Goal: Task Accomplishment & Management: Use online tool/utility

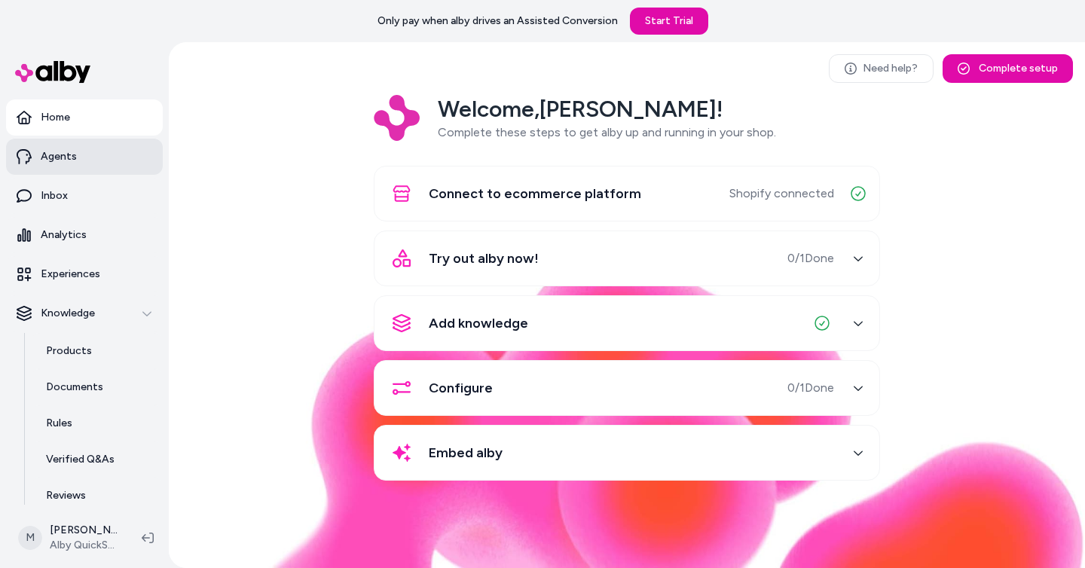
click at [54, 162] on p "Agents" at bounding box center [59, 156] width 36 height 15
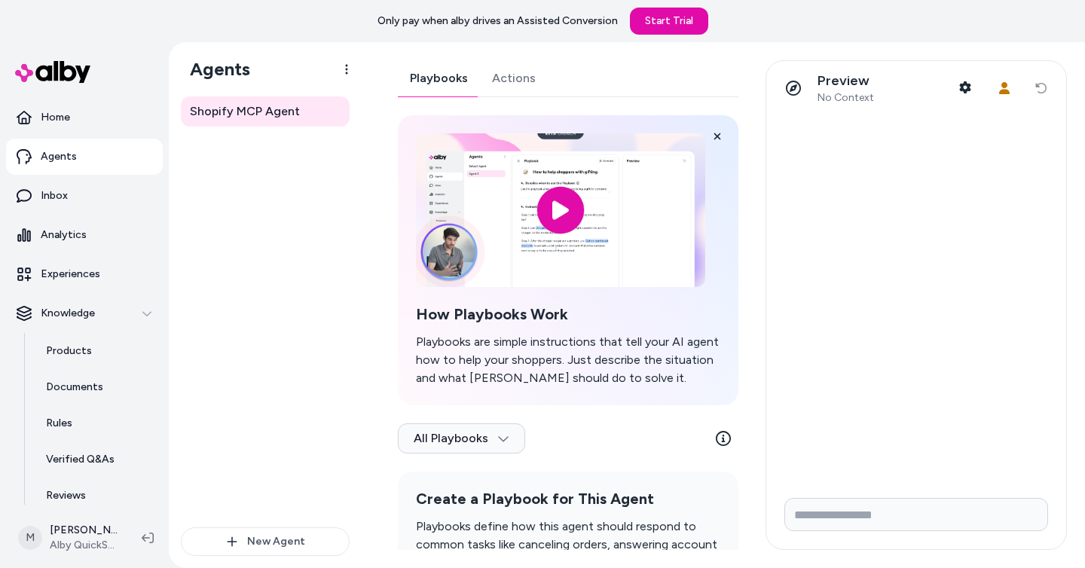
click at [286, 393] on div "Shopify MCP Agent" at bounding box center [265, 311] width 169 height 431
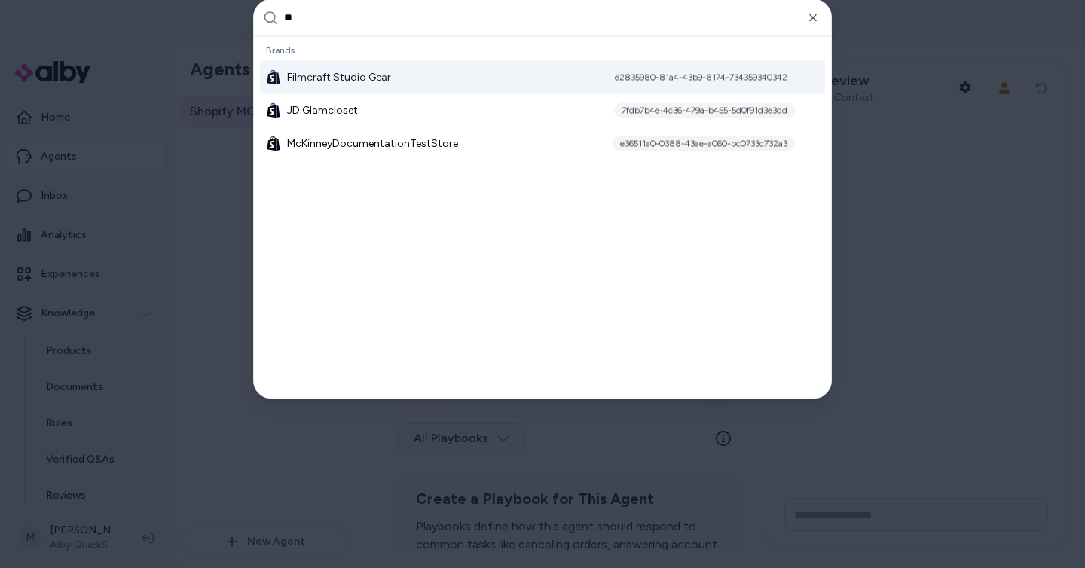
type input "***"
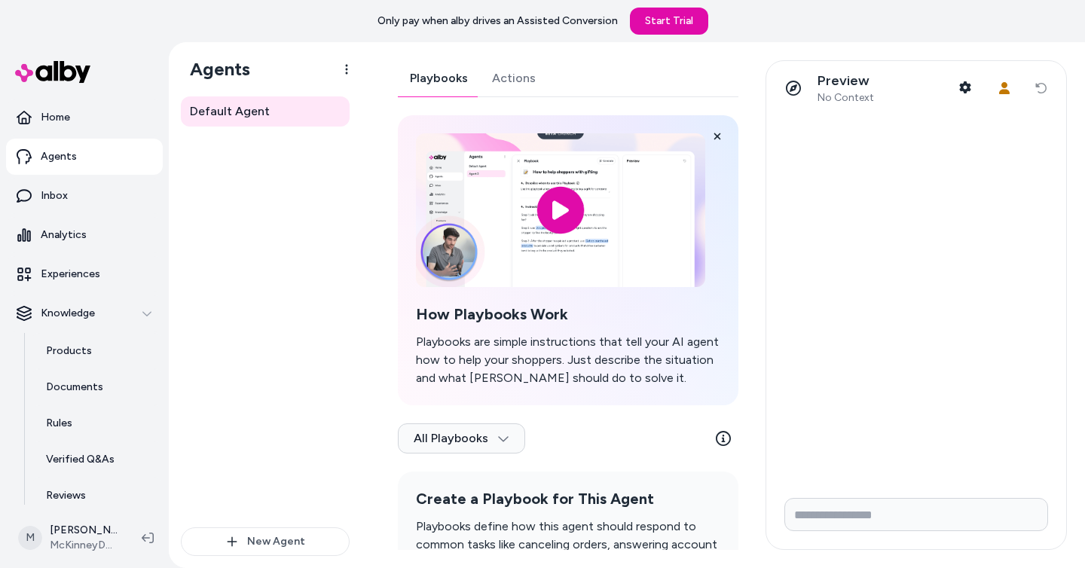
click at [445, 81] on link "Playbooks" at bounding box center [439, 78] width 82 height 36
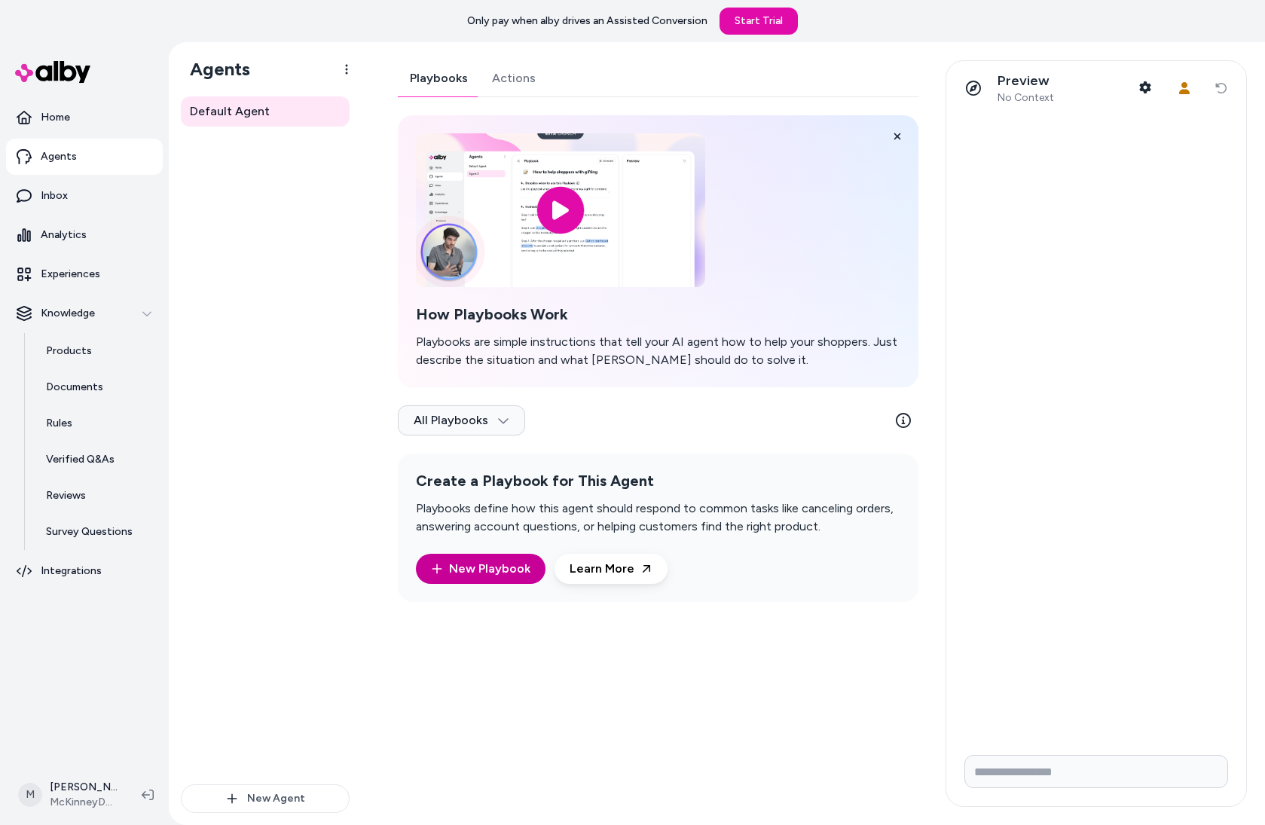
click at [470, 560] on link "New Playbook" at bounding box center [480, 569] width 99 height 18
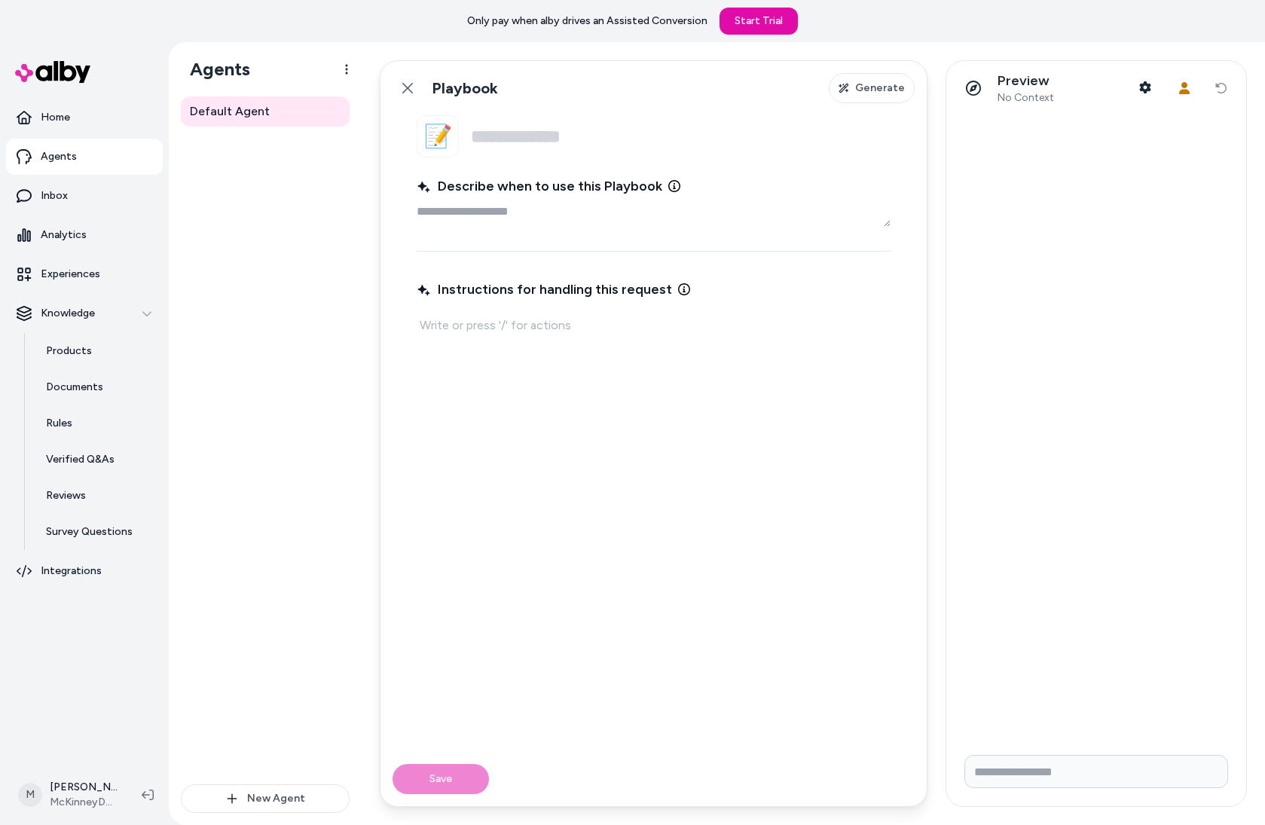
click at [528, 350] on div "Instructions for handling this request" at bounding box center [654, 505] width 474 height 458
click at [537, 331] on p at bounding box center [654, 325] width 468 height 21
type textarea "*"
click at [402, 87] on icon at bounding box center [408, 88] width 12 height 12
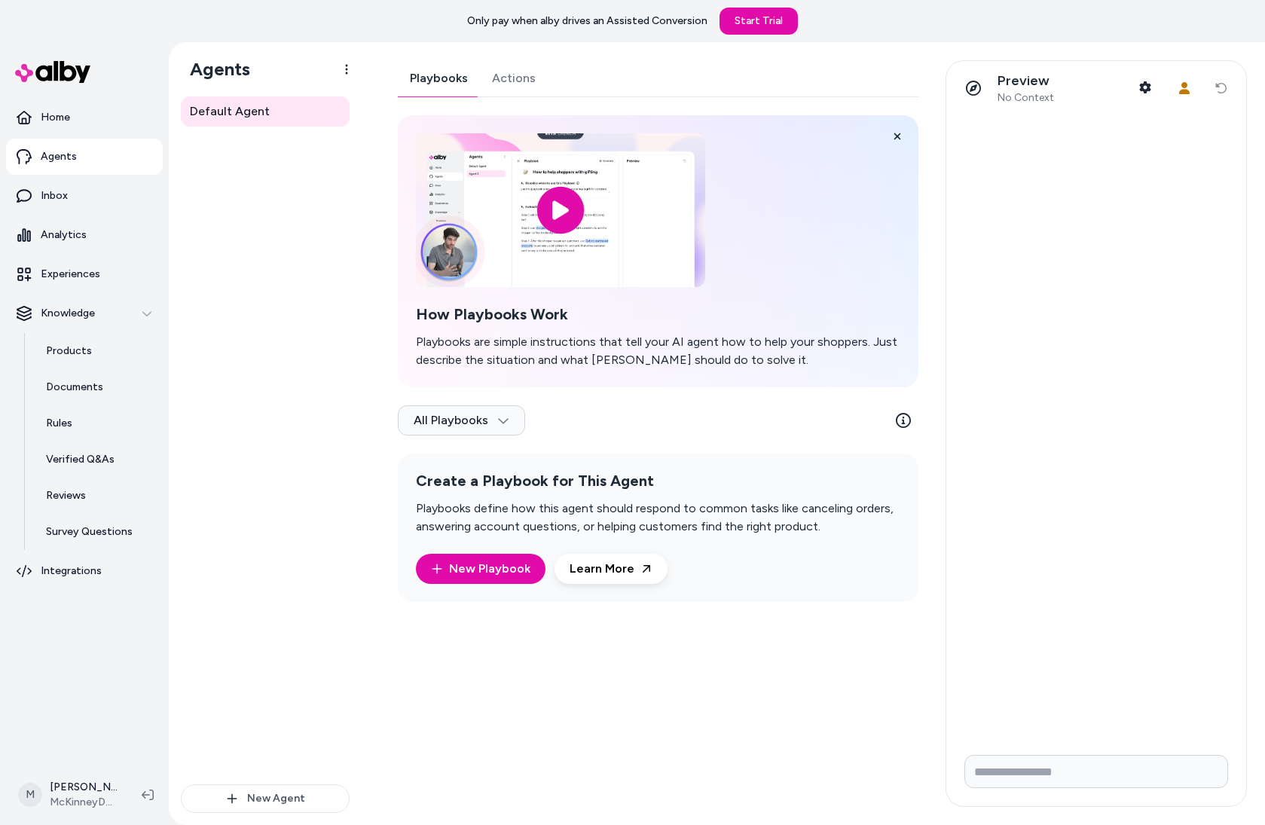
click at [531, 81] on link "Actions" at bounding box center [514, 78] width 68 height 36
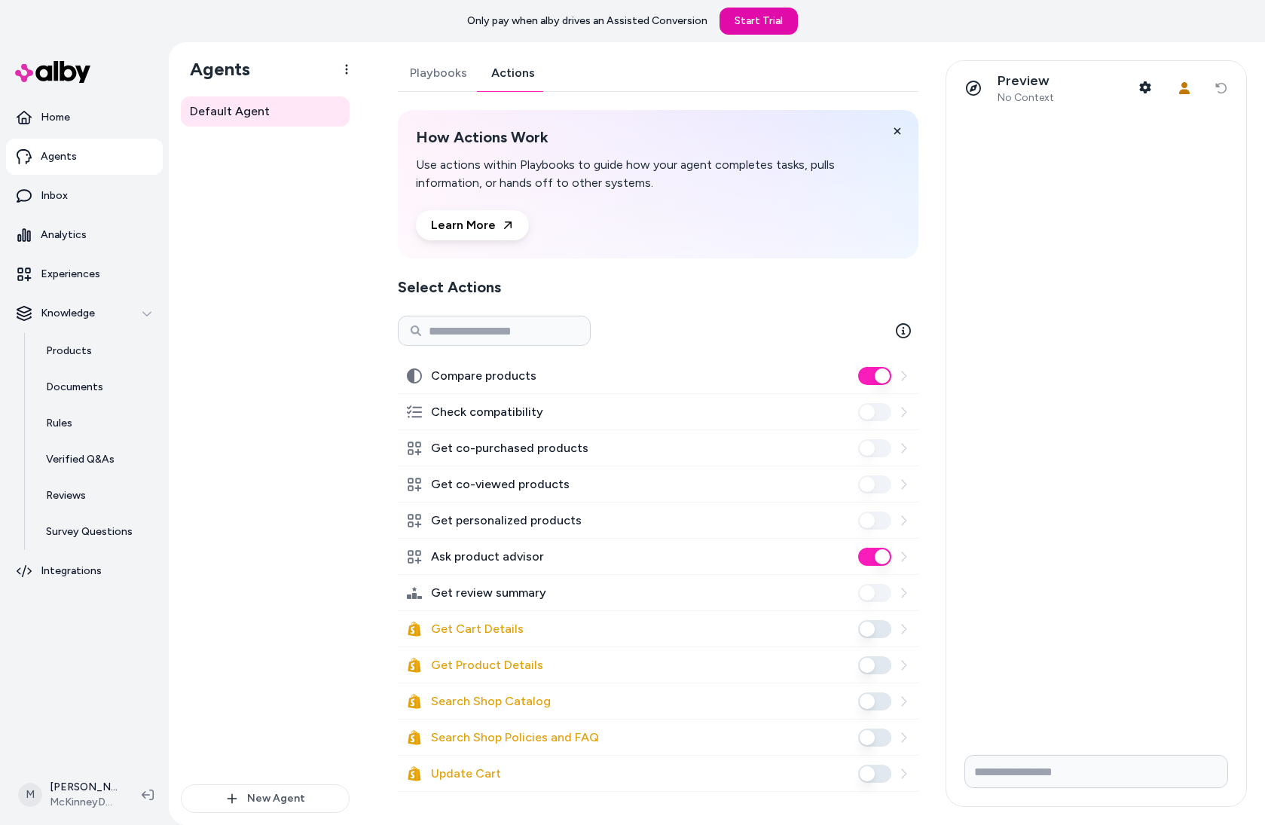
scroll to position [8, 0]
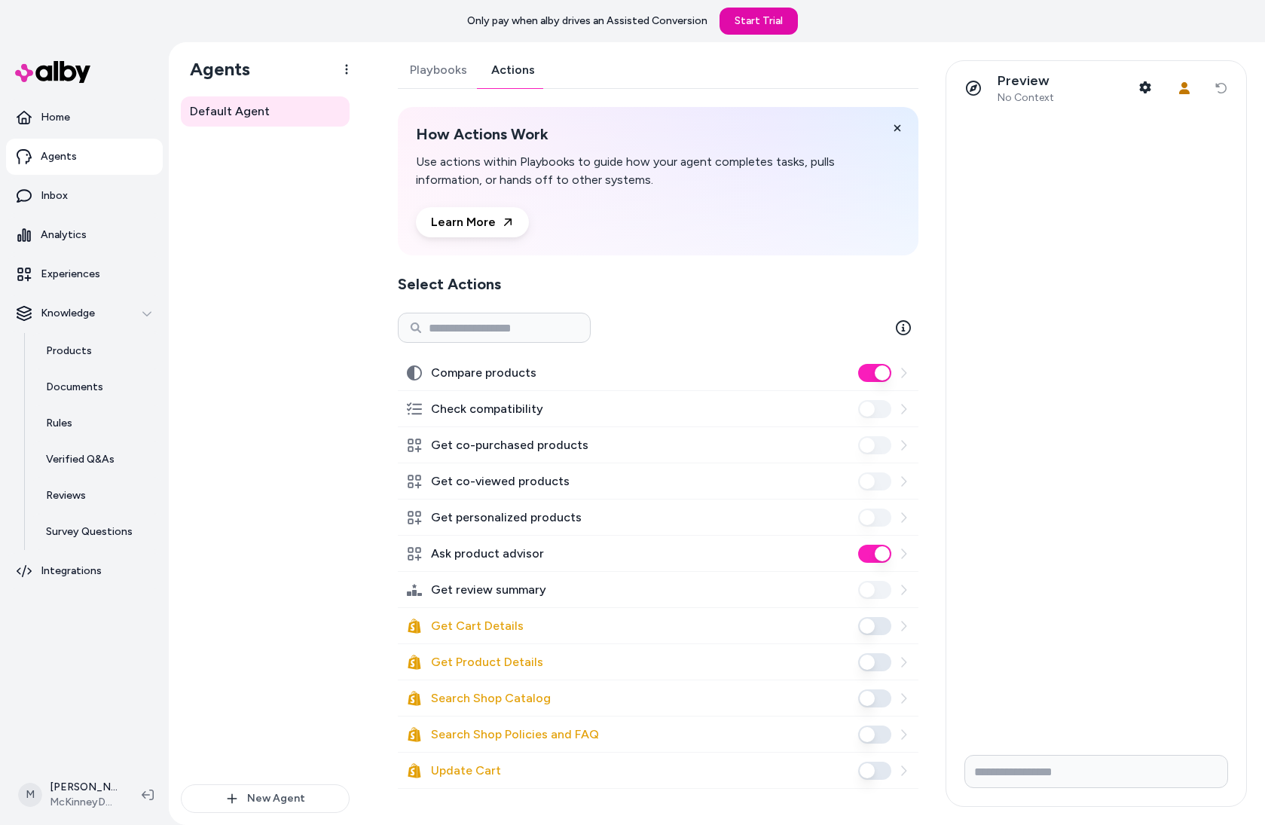
click at [99, 158] on link "Agents" at bounding box center [84, 157] width 157 height 36
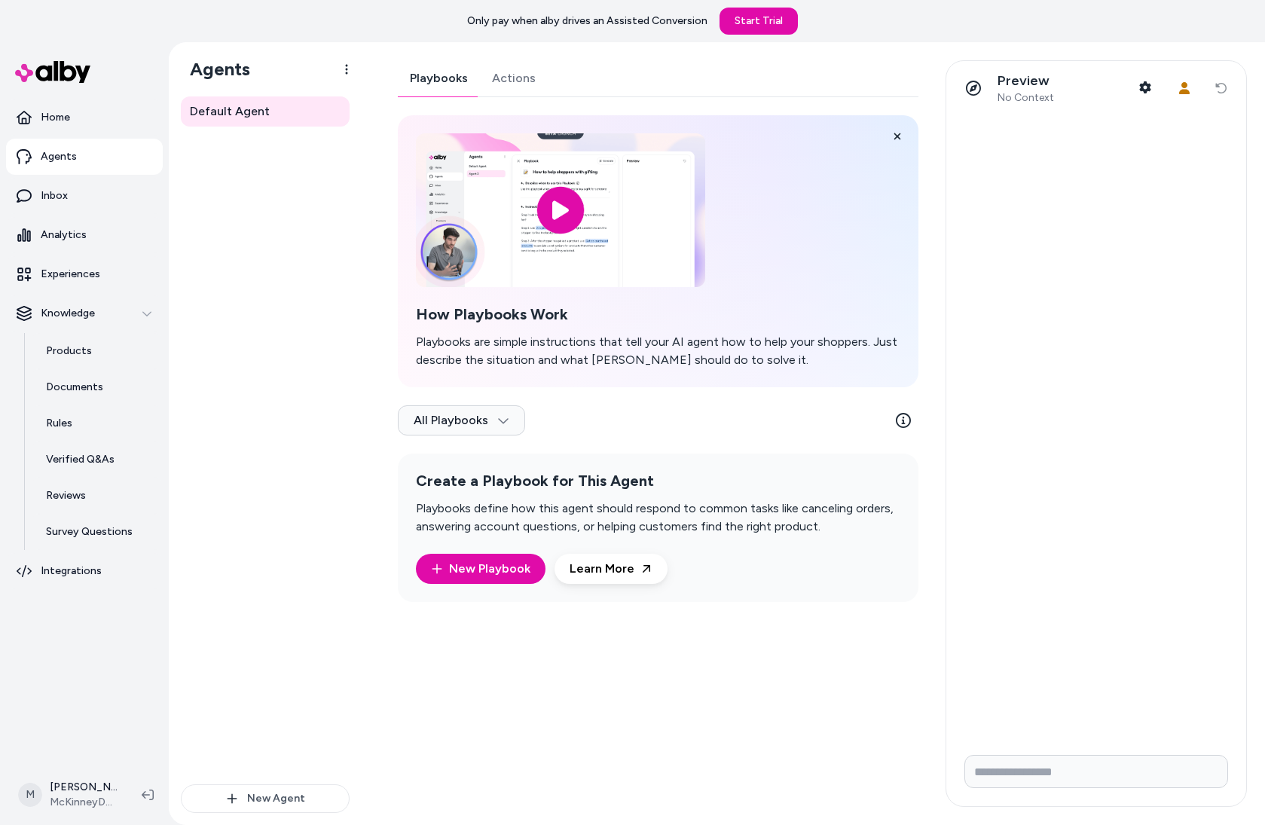
click at [255, 327] on div "Default Agent" at bounding box center [265, 440] width 169 height 688
click at [243, 443] on div "Default Agent" at bounding box center [265, 440] width 169 height 688
